Goal: Information Seeking & Learning: Learn about a topic

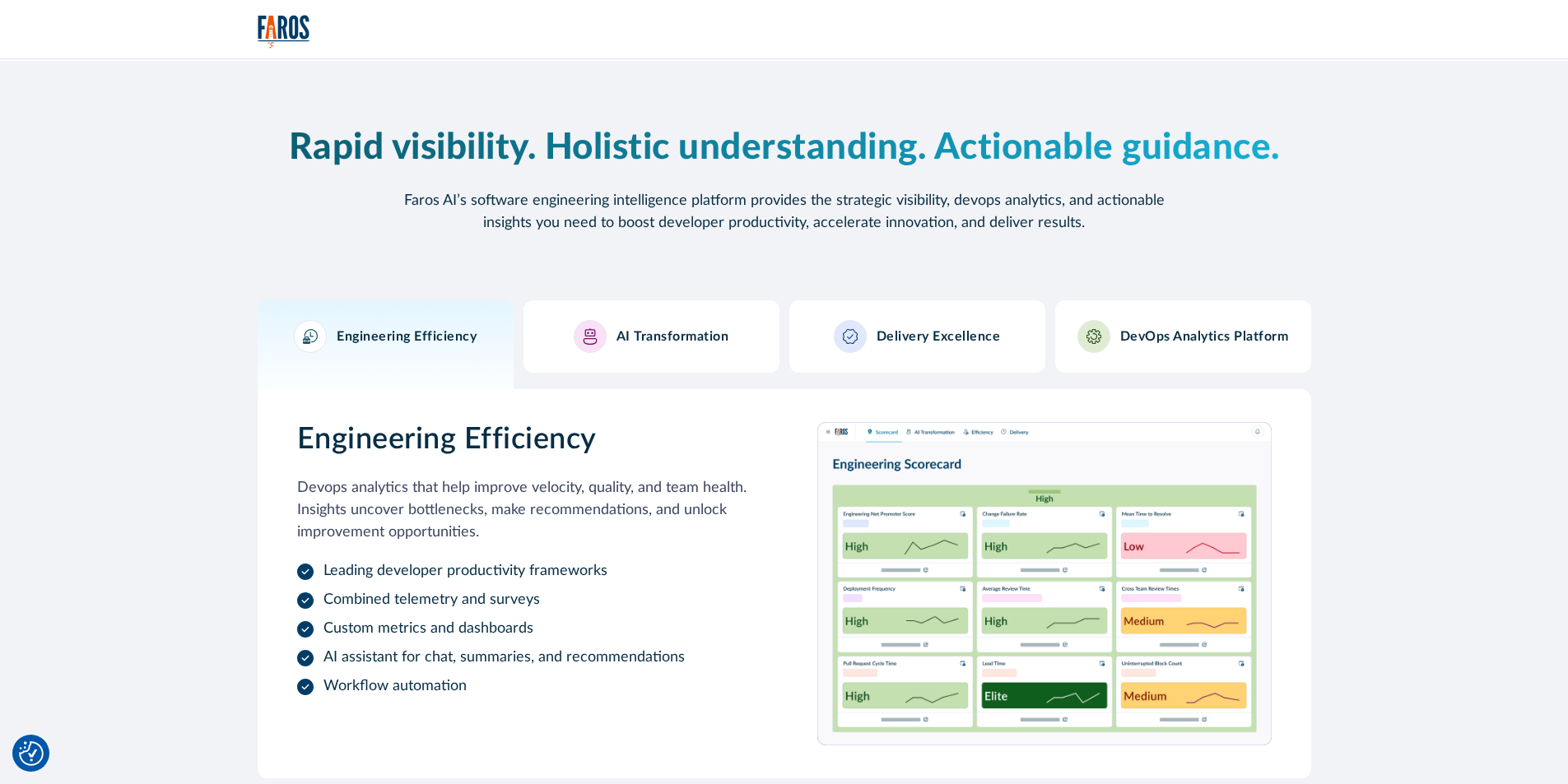
scroll to position [1436, 0]
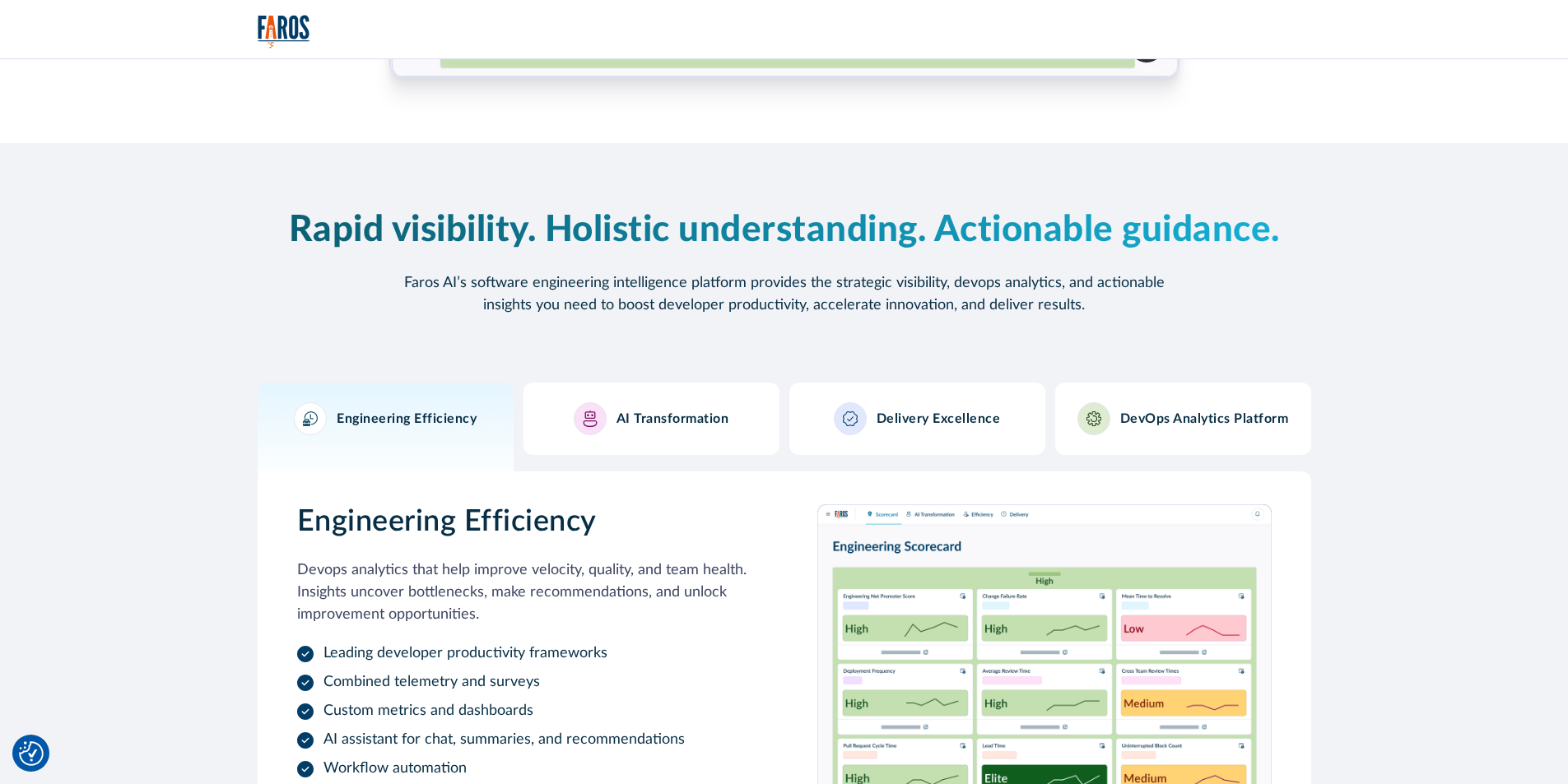
click at [281, 29] on img "home" at bounding box center [284, 32] width 53 height 34
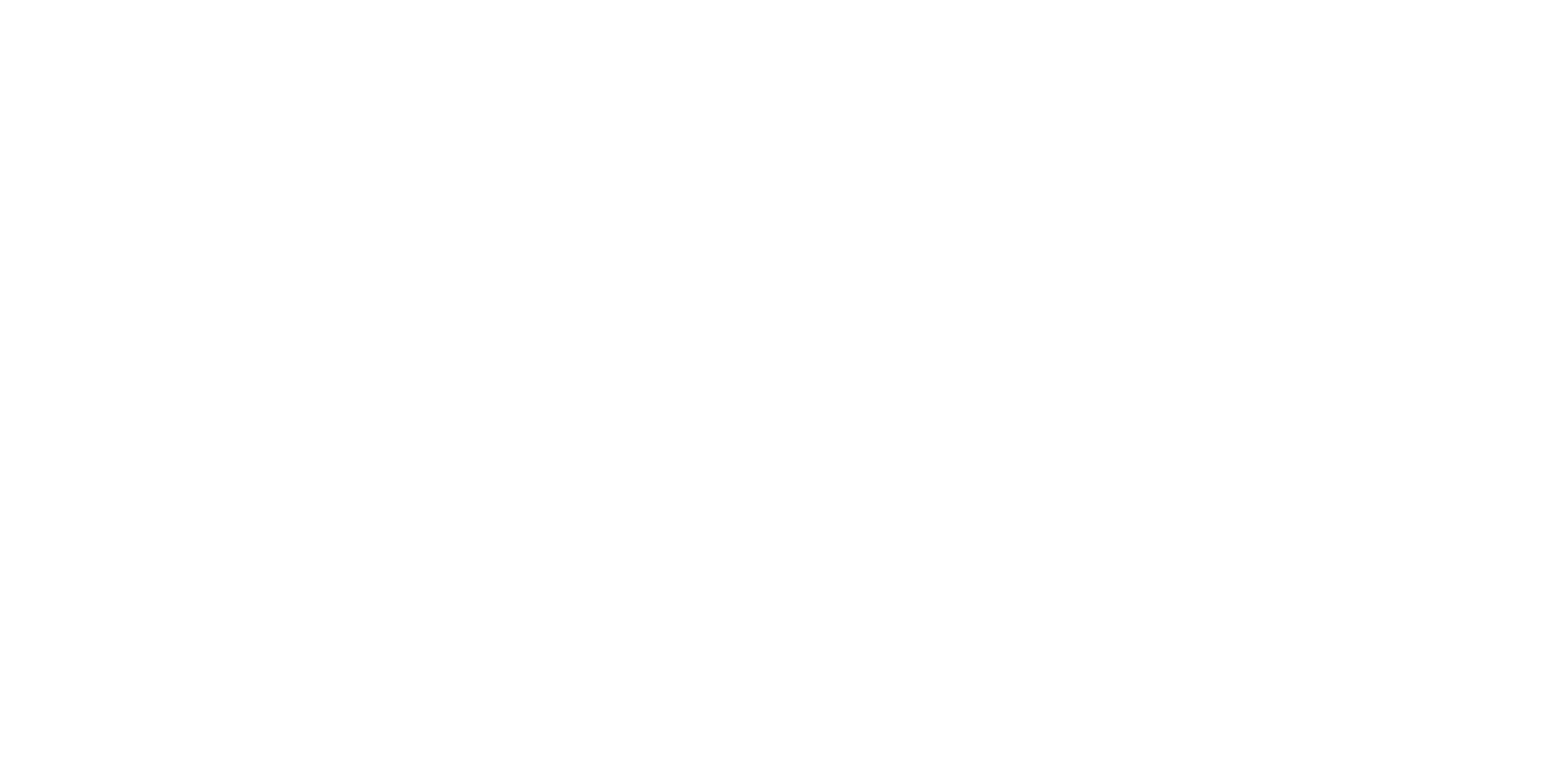
type input "[URL]"
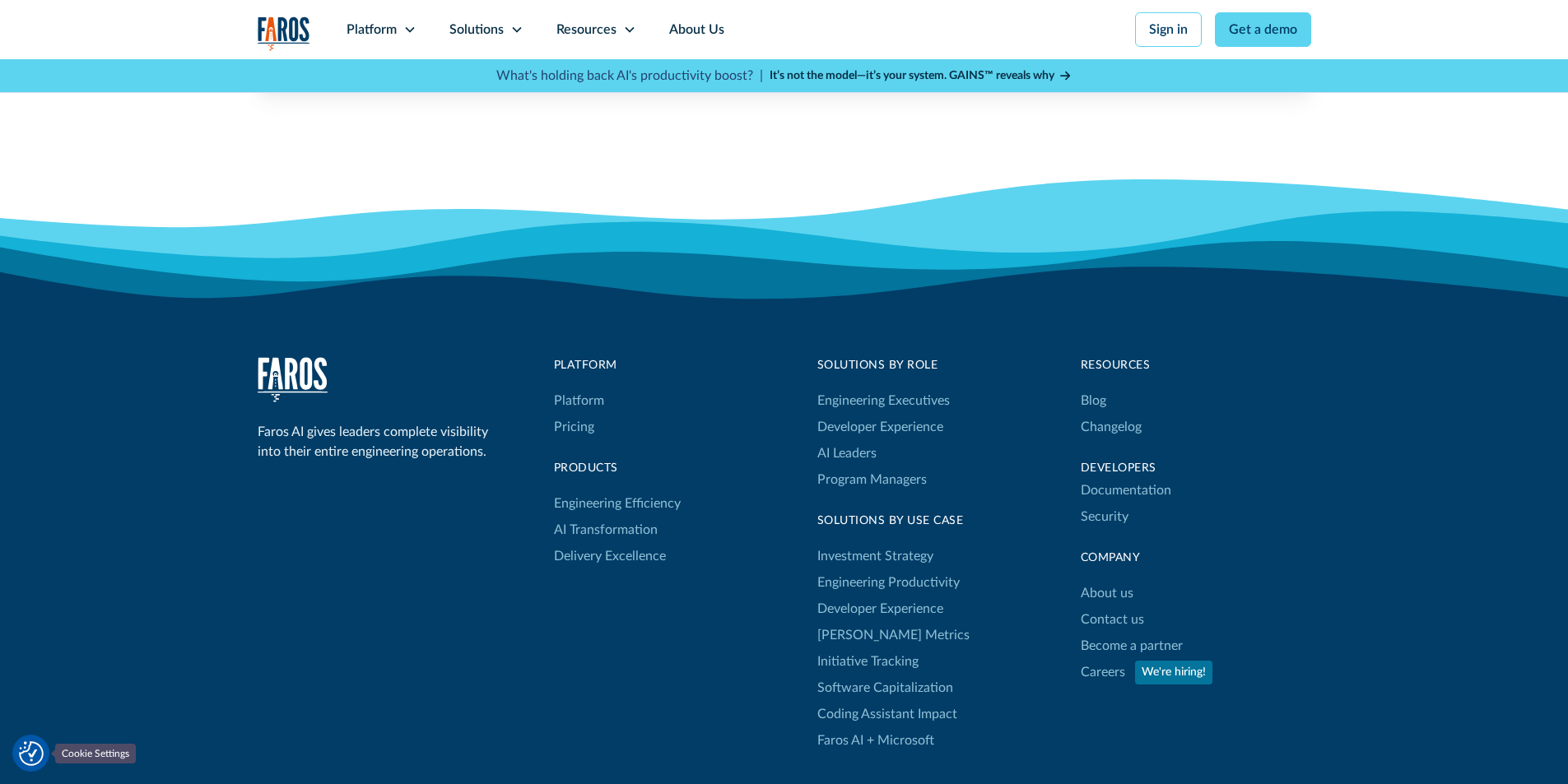
scroll to position [5363, 0]
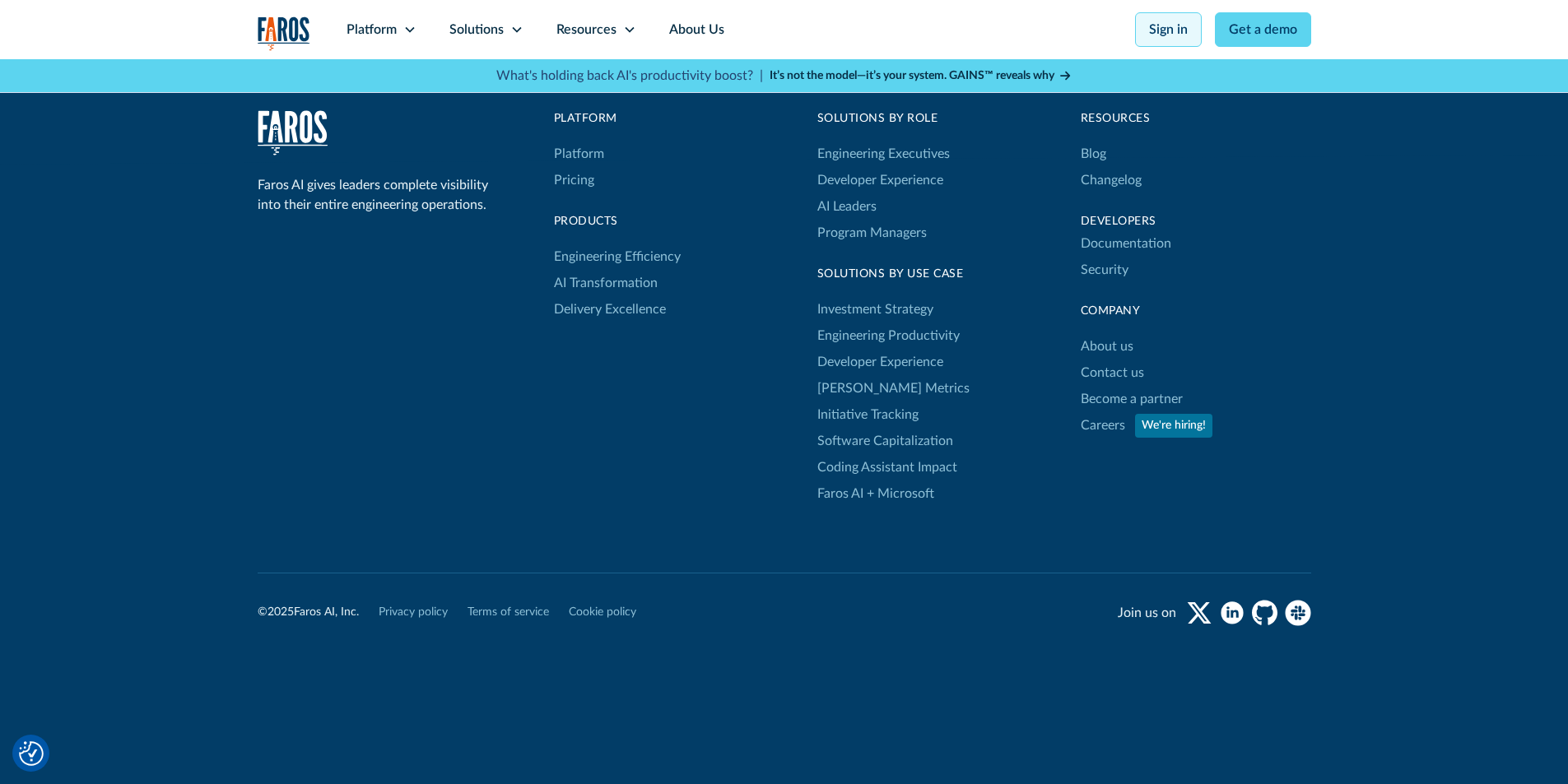
click at [1174, 32] on link "Sign in" at bounding box center [1168, 29] width 67 height 34
click at [887, 336] on link "Engineering Productivity" at bounding box center [888, 336] width 142 height 26
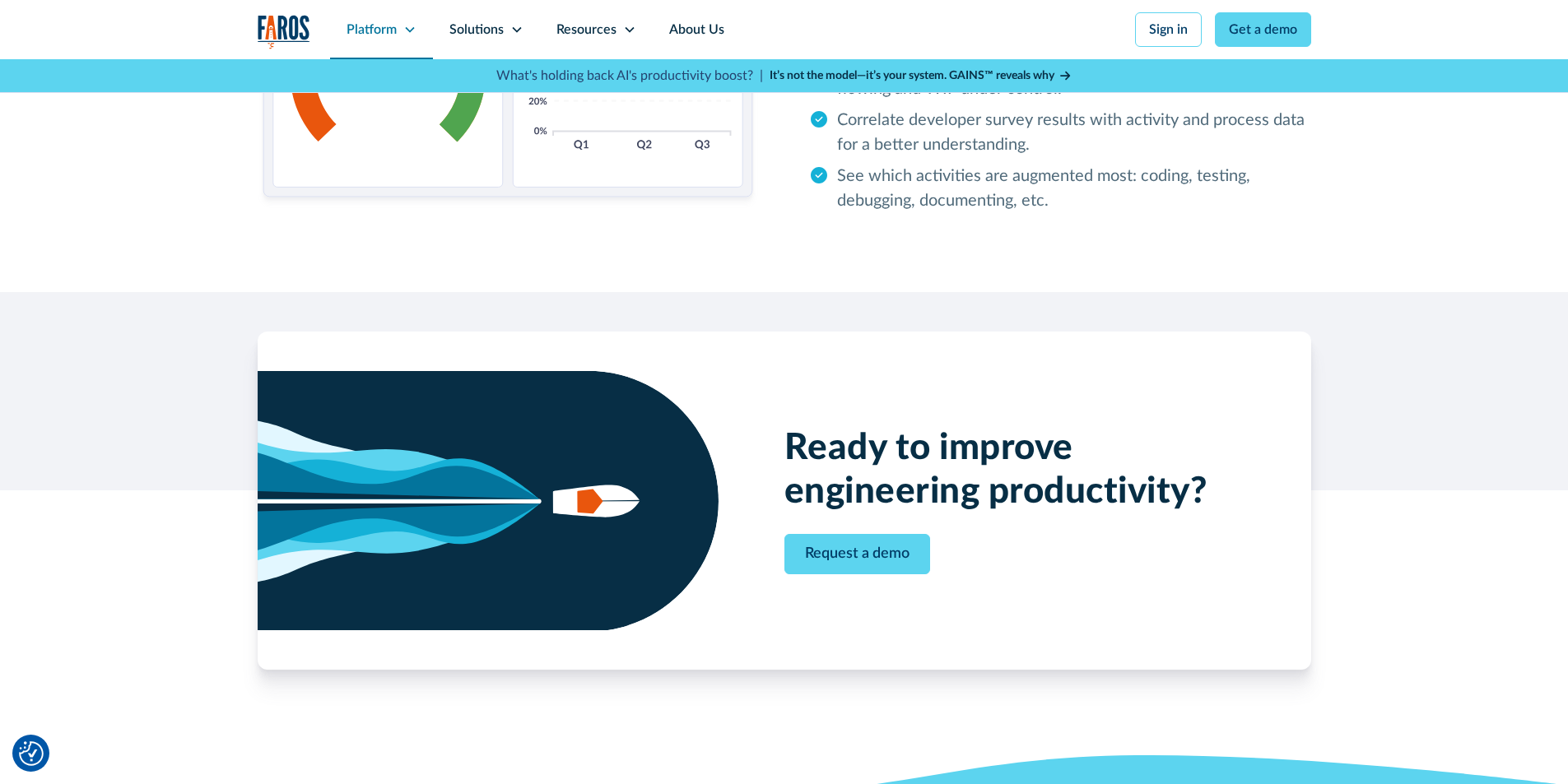
scroll to position [2567, 0]
